Goal: Navigation & Orientation: Understand site structure

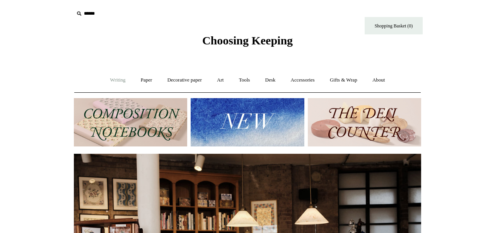
click at [116, 81] on link "Writing +" at bounding box center [117, 80] width 29 height 20
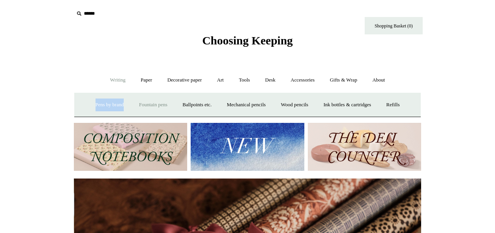
scroll to position [0, 694]
click at [143, 83] on link "Paper +" at bounding box center [147, 80] width 26 height 20
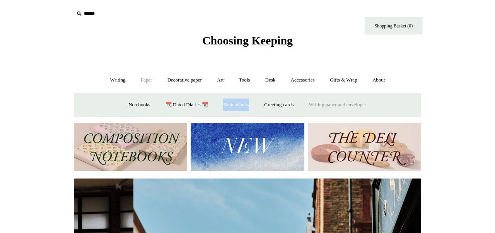
scroll to position [0, 347]
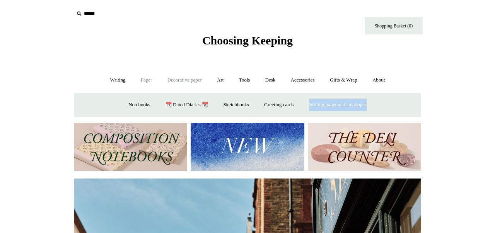
click at [197, 80] on link "Decorative paper +" at bounding box center [184, 80] width 48 height 20
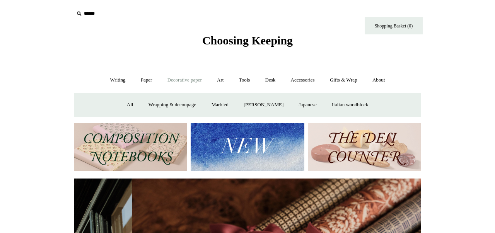
scroll to position [0, 694]
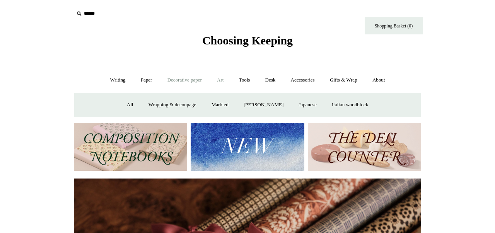
click at [223, 81] on link "Art +" at bounding box center [220, 80] width 20 height 20
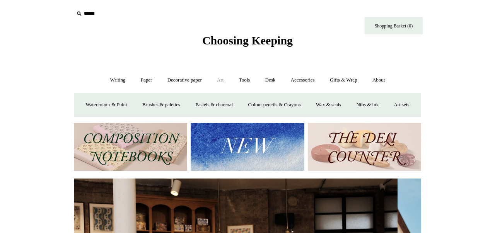
scroll to position [0, 0]
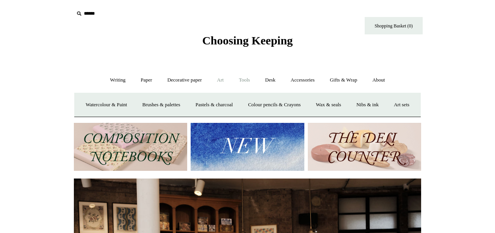
click at [245, 80] on link "Tools +" at bounding box center [244, 80] width 25 height 20
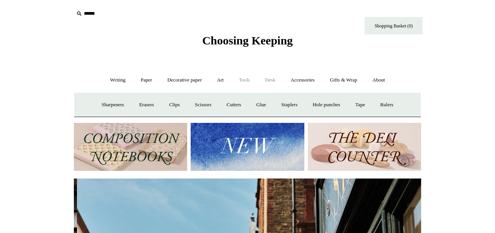
scroll to position [0, 347]
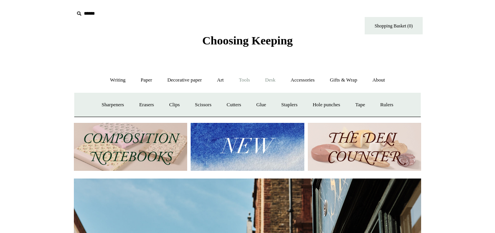
click at [276, 81] on link "Desk +" at bounding box center [270, 80] width 24 height 20
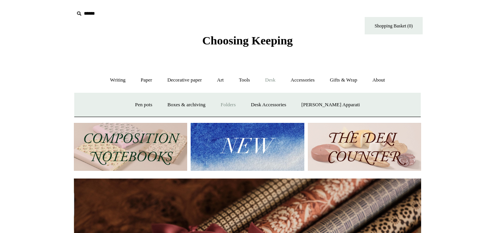
scroll to position [0, 694]
click at [304, 79] on link "Accessories +" at bounding box center [303, 80] width 38 height 20
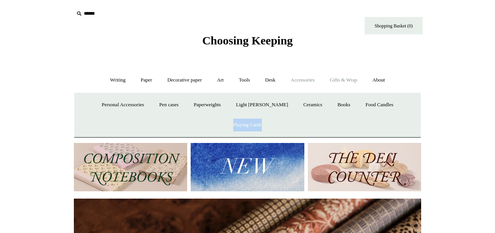
click at [349, 80] on link "Gifts & Wrap +" at bounding box center [343, 80] width 41 height 20
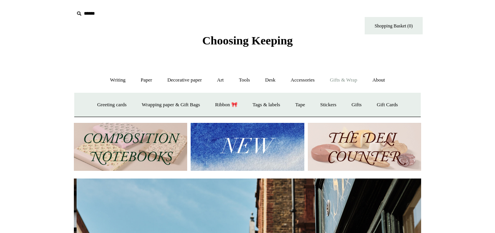
scroll to position [0, 347]
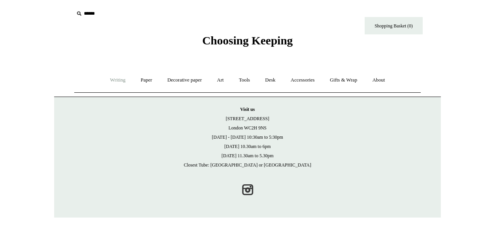
click at [109, 80] on link "Writing +" at bounding box center [117, 80] width 29 height 20
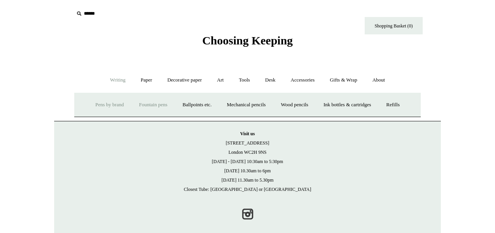
click at [133, 105] on link "Fountain pens +" at bounding box center [153, 105] width 42 height 20
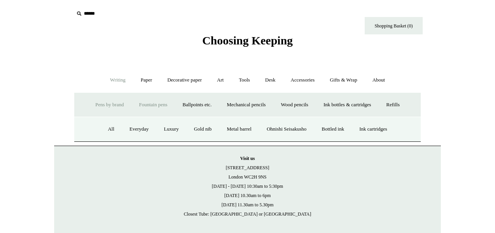
click at [101, 102] on link "Pens by brand +" at bounding box center [110, 105] width 43 height 20
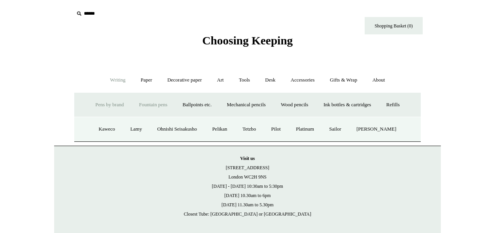
click at [132, 104] on link "Fountain pens +" at bounding box center [153, 105] width 42 height 20
click at [134, 127] on link "Everyday" at bounding box center [139, 129] width 33 height 20
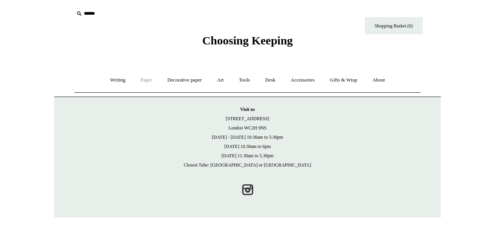
click at [138, 81] on link "Paper +" at bounding box center [147, 80] width 26 height 20
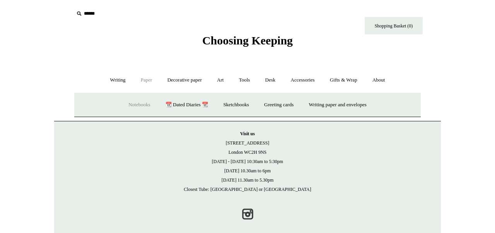
click at [137, 106] on link "Notebooks +" at bounding box center [139, 105] width 36 height 20
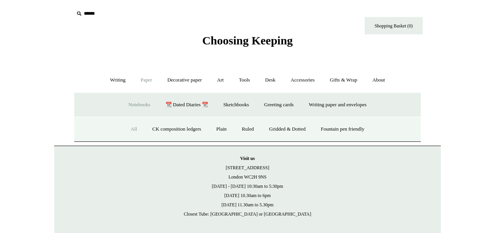
click at [125, 129] on link "All" at bounding box center [134, 129] width 20 height 20
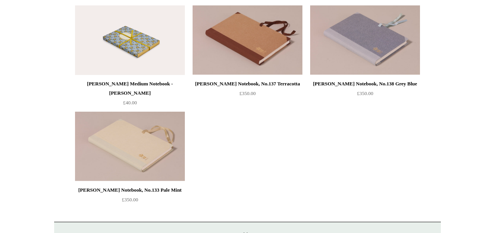
scroll to position [1053, 0]
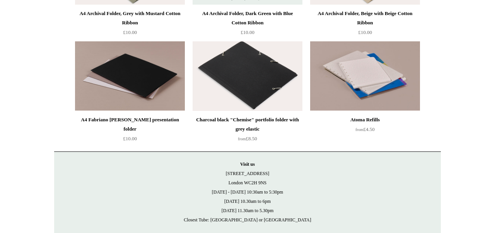
scroll to position [169, 0]
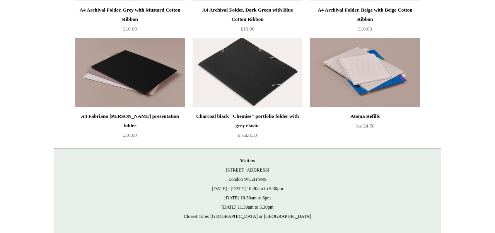
click at [150, 81] on img at bounding box center [130, 73] width 110 height 70
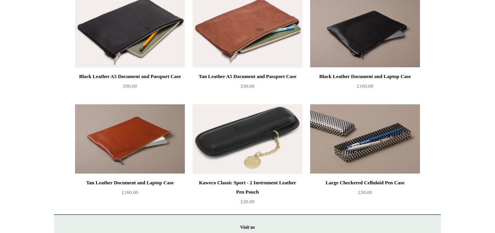
scroll to position [741, 0]
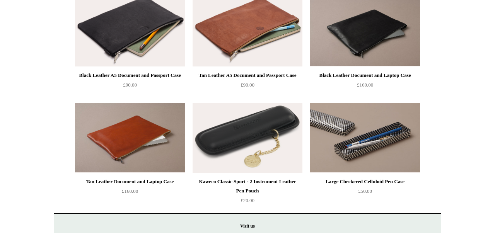
click at [238, 147] on img at bounding box center [247, 138] width 110 height 70
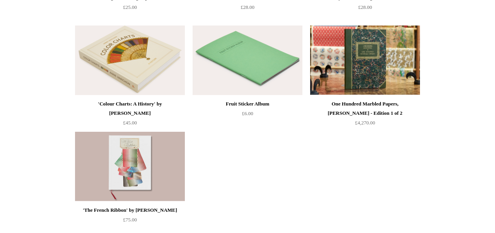
scroll to position [184, 0]
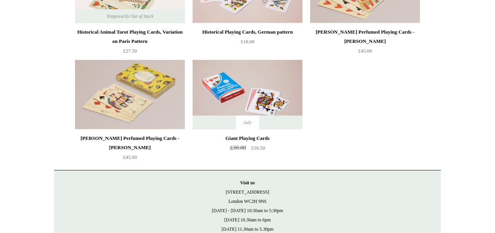
scroll to position [268, 0]
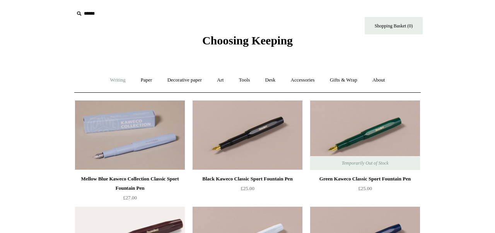
click at [116, 81] on link "Writing +" at bounding box center [117, 80] width 29 height 20
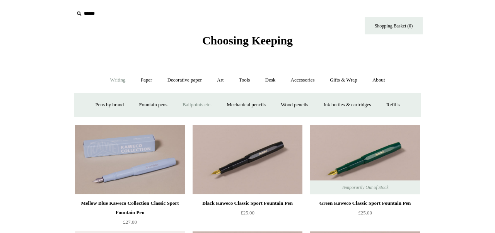
click at [196, 103] on link "Ballpoints etc. +" at bounding box center [196, 105] width 43 height 20
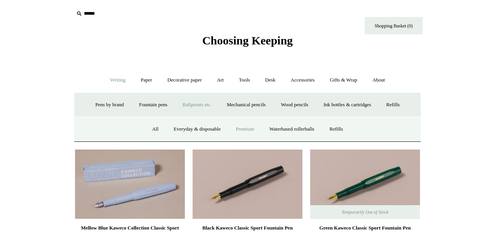
click at [242, 128] on link "Premium" at bounding box center [245, 129] width 32 height 20
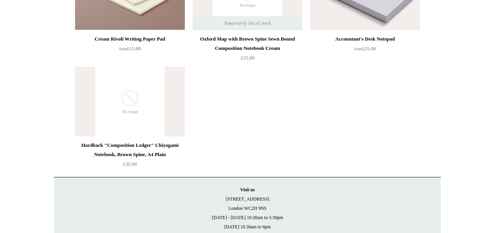
scroll to position [4521, 0]
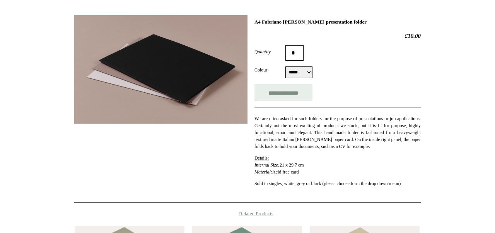
scroll to position [108, 0]
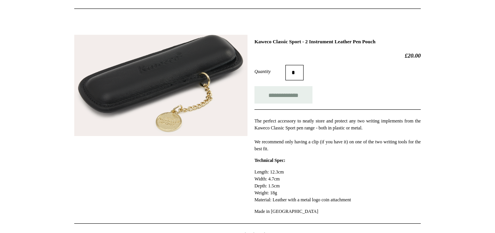
scroll to position [84, 0]
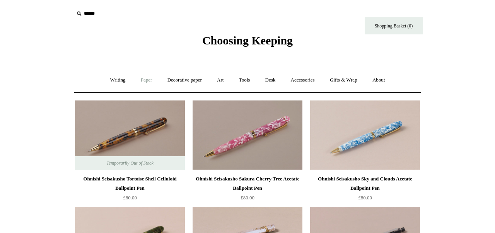
click at [141, 87] on link "Paper +" at bounding box center [147, 80] width 26 height 20
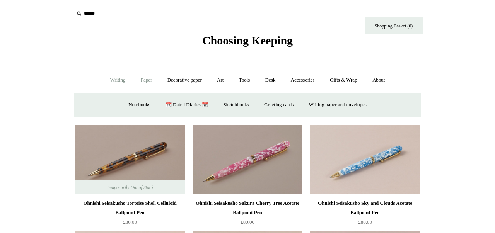
click at [117, 81] on link "Writing +" at bounding box center [117, 80] width 29 height 20
click at [141, 108] on link "Fountain pens +" at bounding box center [153, 105] width 42 height 20
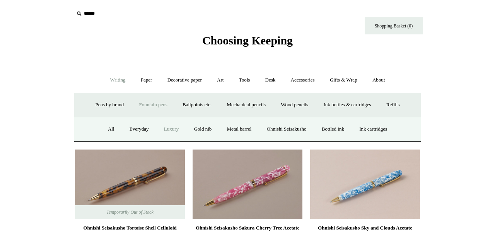
click at [160, 130] on link "Luxury" at bounding box center [171, 129] width 29 height 20
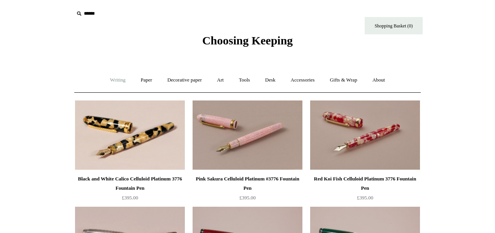
click at [119, 78] on link "Writing +" at bounding box center [117, 80] width 29 height 20
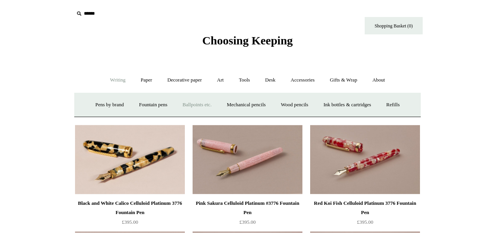
click at [189, 106] on link "Ballpoints etc. +" at bounding box center [196, 105] width 43 height 20
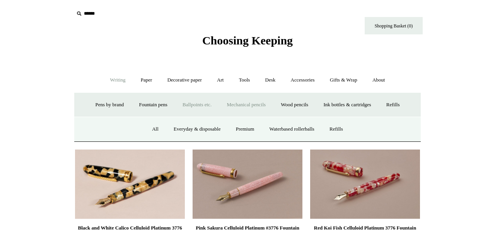
click at [250, 107] on link "Mechanical pencils +" at bounding box center [246, 105] width 53 height 20
click at [295, 106] on link "Wood pencils +" at bounding box center [294, 105] width 41 height 20
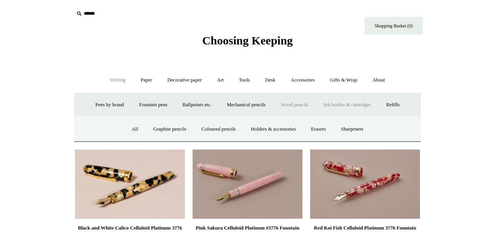
click at [325, 104] on link "Ink bottles & cartridges +" at bounding box center [346, 105] width 61 height 20
click at [389, 101] on link "Refills +" at bounding box center [392, 105] width 27 height 20
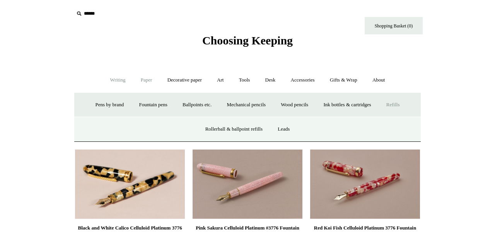
click at [151, 77] on link "Paper +" at bounding box center [147, 80] width 26 height 20
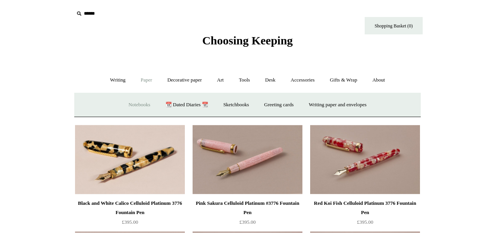
click at [135, 104] on link "Notebooks +" at bounding box center [139, 105] width 36 height 20
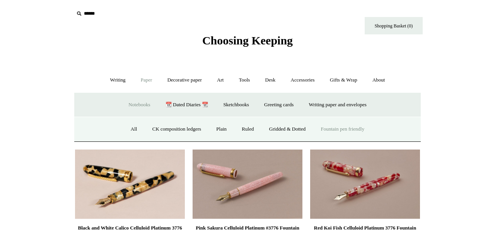
click at [333, 129] on link "Fountain pen friendly" at bounding box center [343, 129] width 58 height 20
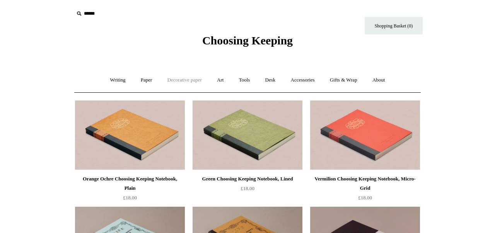
click at [192, 83] on link "Decorative paper +" at bounding box center [184, 80] width 48 height 20
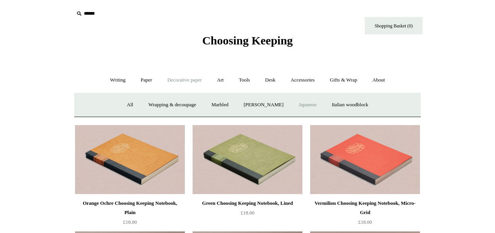
click at [306, 106] on link "Japanese" at bounding box center [307, 105] width 32 height 20
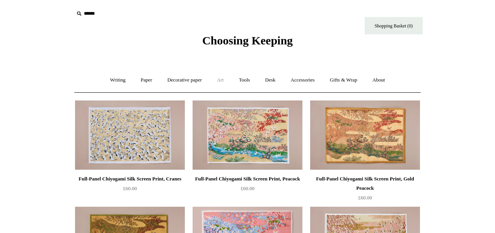
click at [219, 82] on link "Art +" at bounding box center [220, 80] width 20 height 20
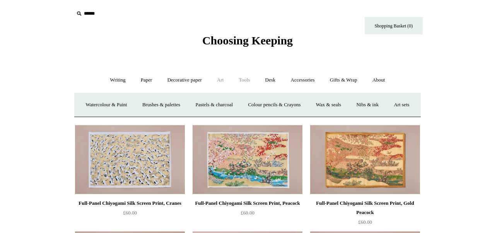
click at [247, 77] on link "Tools +" at bounding box center [244, 80] width 25 height 20
click at [266, 80] on link "Desk +" at bounding box center [270, 80] width 24 height 20
click at [158, 104] on link "Pen pots" at bounding box center [155, 105] width 31 height 20
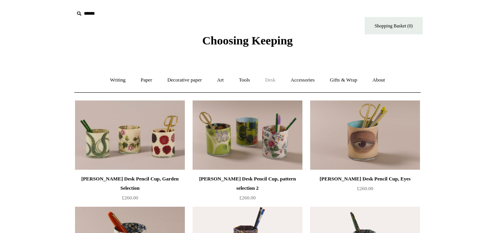
click at [277, 78] on link "Desk +" at bounding box center [270, 80] width 24 height 20
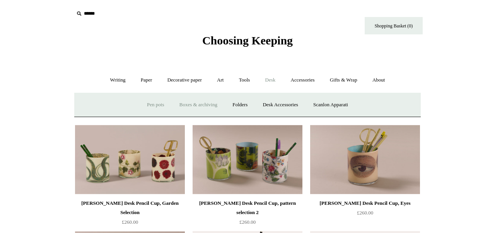
click at [189, 105] on link "Boxes & archiving" at bounding box center [198, 105] width 52 height 20
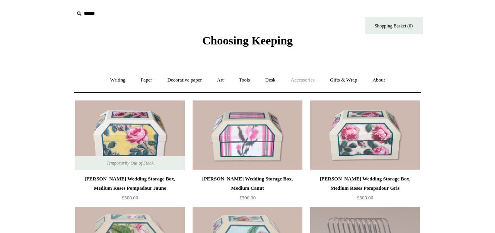
click at [306, 81] on link "Accessories +" at bounding box center [303, 80] width 38 height 20
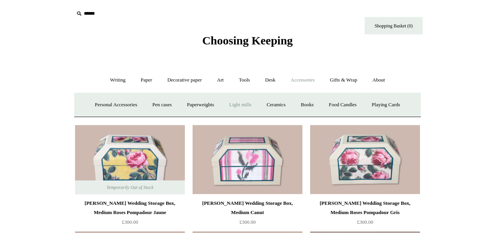
click at [242, 105] on link "Light mills" at bounding box center [240, 105] width 36 height 20
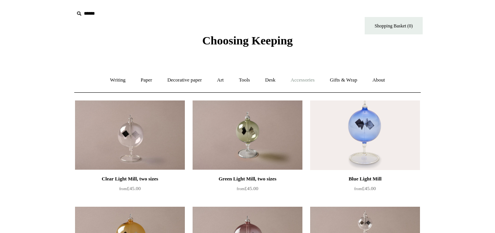
click at [303, 81] on link "Accessories +" at bounding box center [303, 80] width 38 height 20
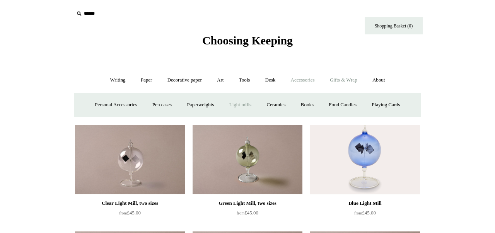
click at [356, 82] on link "Gifts & Wrap +" at bounding box center [343, 80] width 41 height 20
click at [272, 106] on link "Tags & labels" at bounding box center [265, 105] width 41 height 20
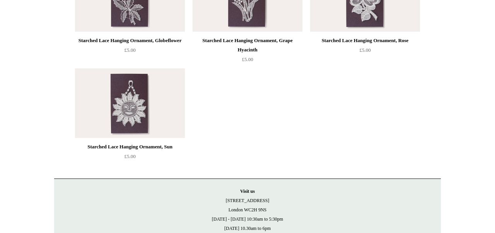
scroll to position [573, 0]
